Goal: Check status: Check status

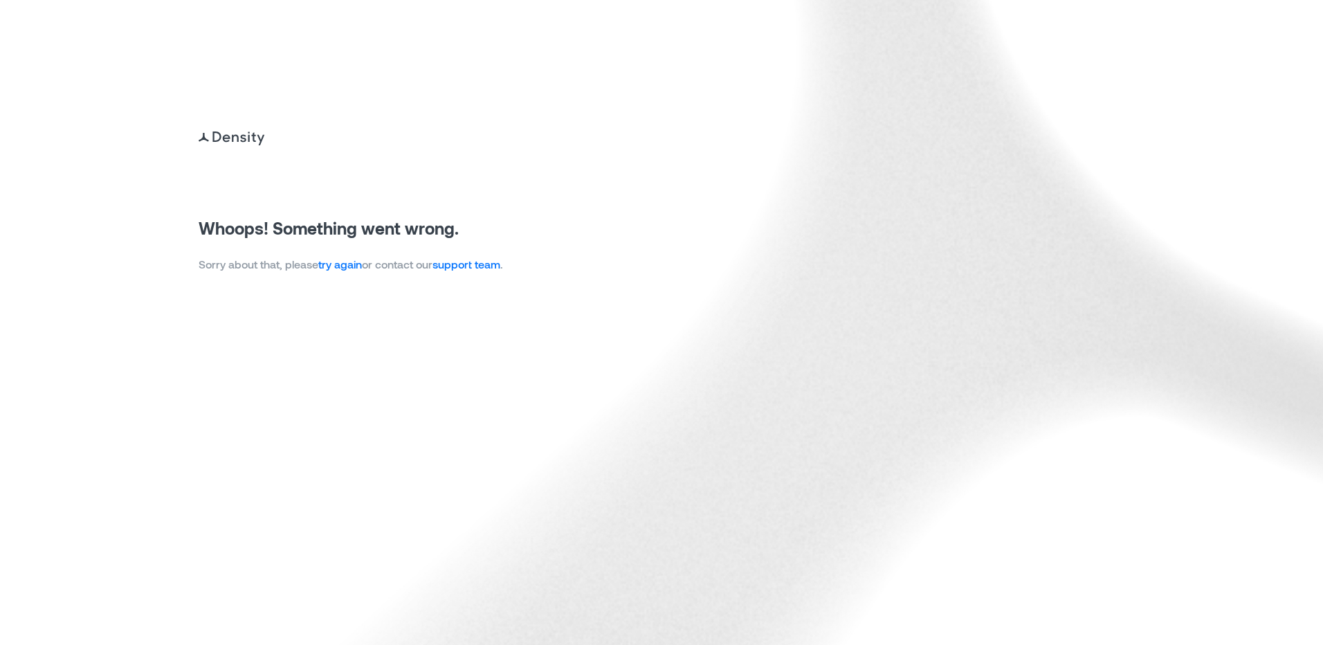
click at [66, 208] on img at bounding box center [661, 322] width 1323 height 645
click at [342, 265] on link "try again" at bounding box center [340, 263] width 44 height 13
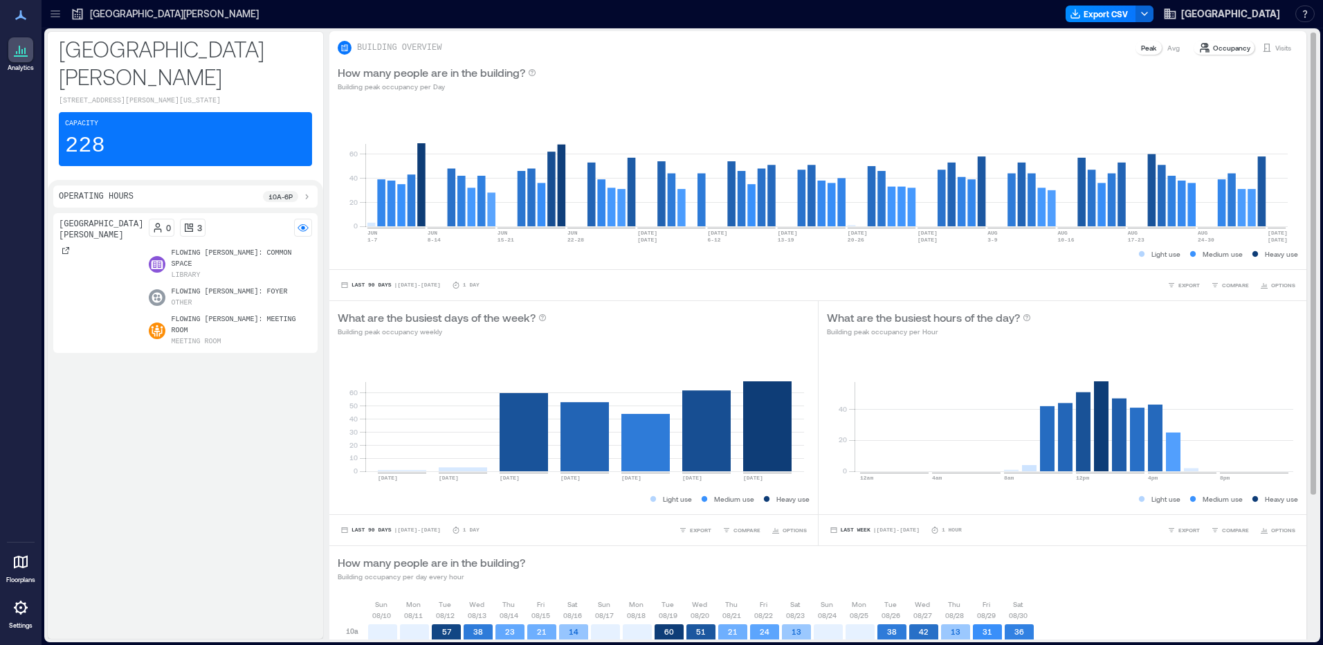
click at [1275, 46] on p "Visits" at bounding box center [1283, 47] width 16 height 11
